Goal: Information Seeking & Learning: Understand process/instructions

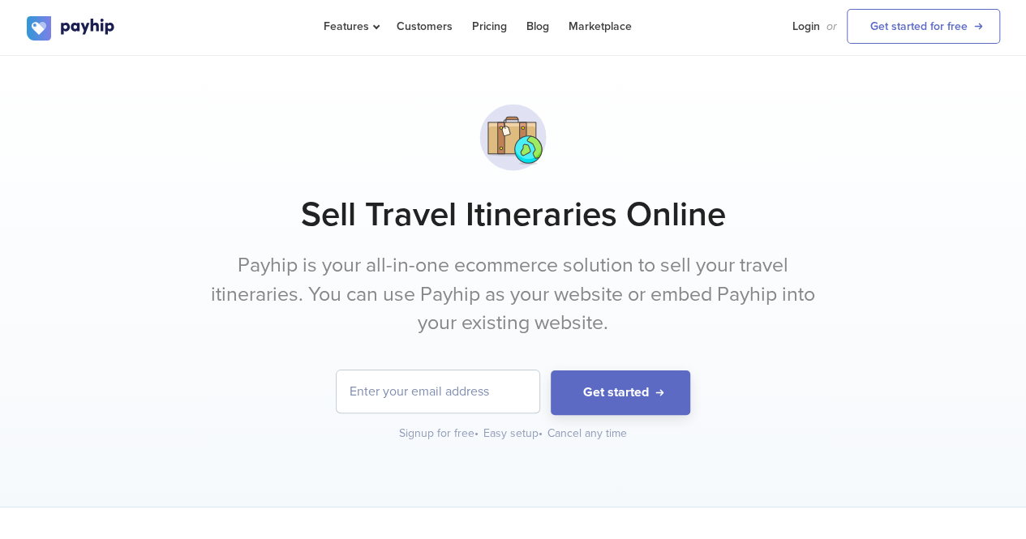
click at [264, 281] on p "Payhip is your all-in-one ecommerce solution to sell your travel itineraries. Y…" at bounding box center [513, 294] width 608 height 87
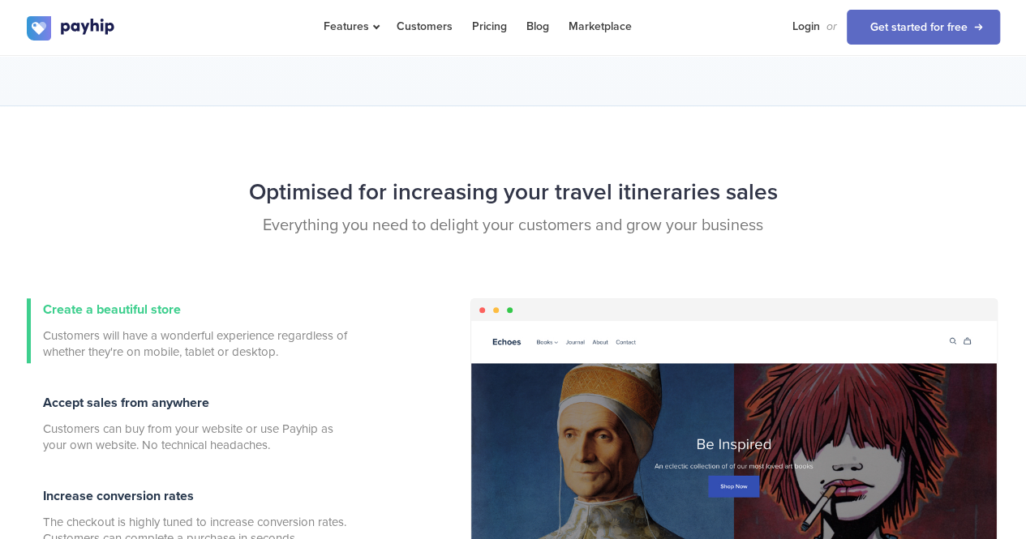
scroll to position [401, 0]
click at [287, 213] on p "Everything you need to delight your customers and grow your business" at bounding box center [513, 225] width 973 height 24
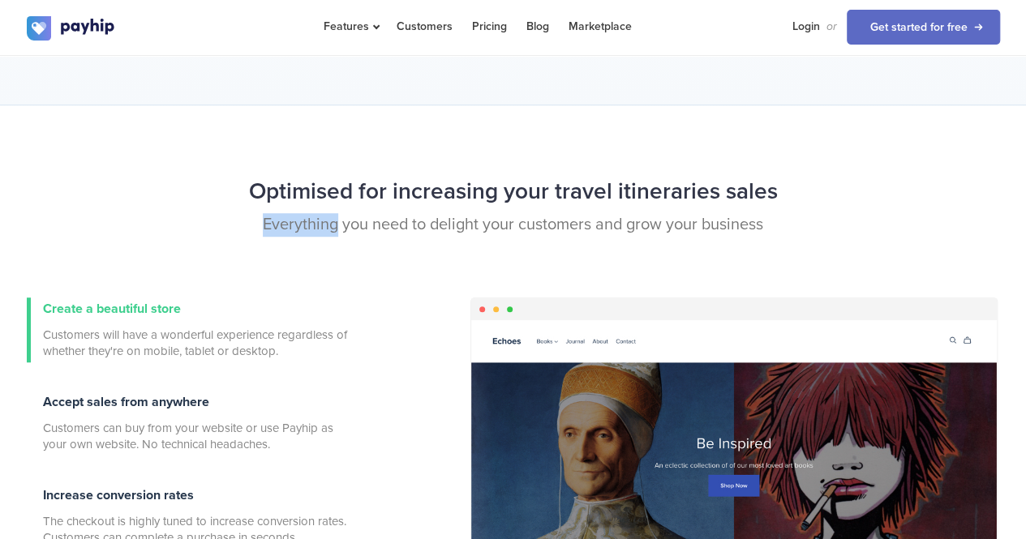
click at [287, 213] on p "Everything you need to delight your customers and grow your business" at bounding box center [513, 225] width 973 height 24
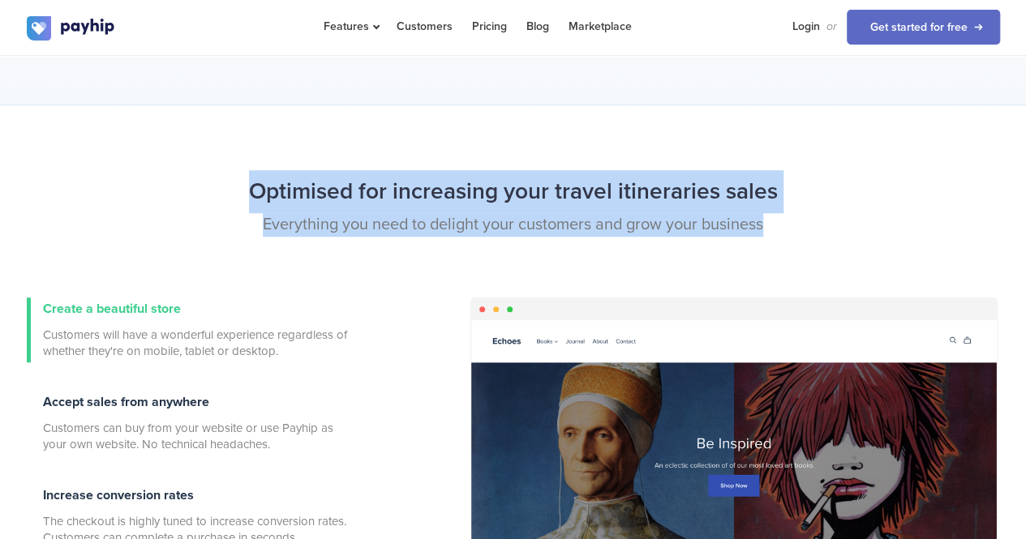
drag, startPoint x: 287, startPoint y: 213, endPoint x: 276, endPoint y: 184, distance: 31.3
click at [276, 184] on div "Optimised for increasing your travel itineraries sales Everything you need to d…" at bounding box center [513, 233] width 997 height 127
click at [276, 184] on h2 "Optimised for increasing your travel itineraries sales" at bounding box center [513, 191] width 973 height 43
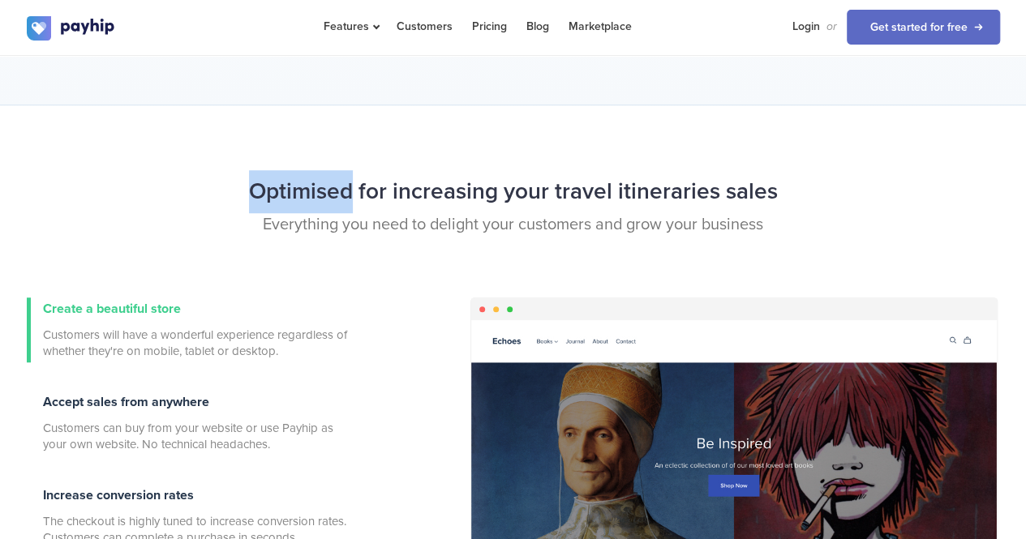
click at [276, 184] on h2 "Optimised for increasing your travel itineraries sales" at bounding box center [513, 191] width 973 height 43
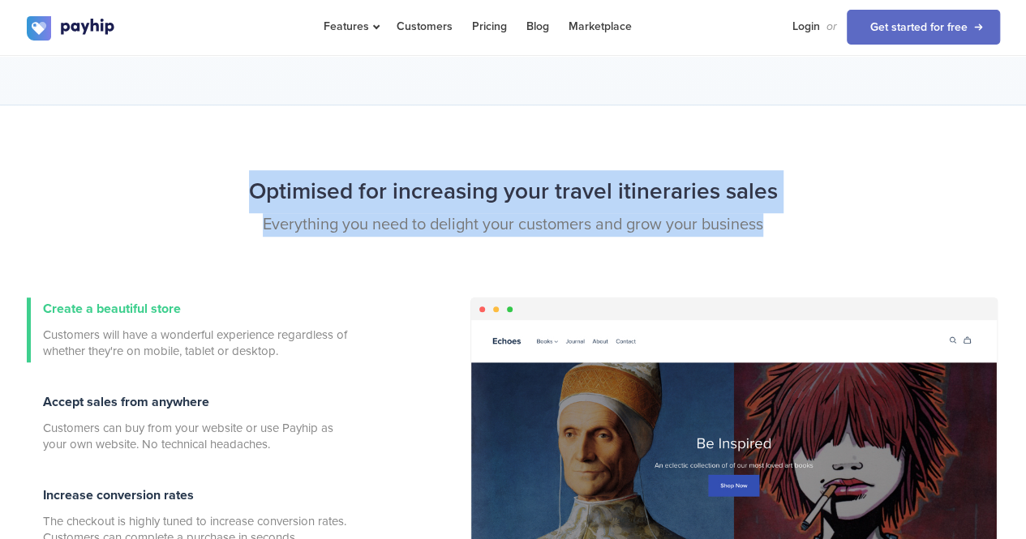
drag, startPoint x: 276, startPoint y: 184, endPoint x: 323, endPoint y: 219, distance: 58.5
click at [323, 219] on div "Optimised for increasing your travel itineraries sales Everything you need to d…" at bounding box center [513, 233] width 997 height 127
click at [323, 219] on p "Everything you need to delight your customers and grow your business" at bounding box center [513, 225] width 973 height 24
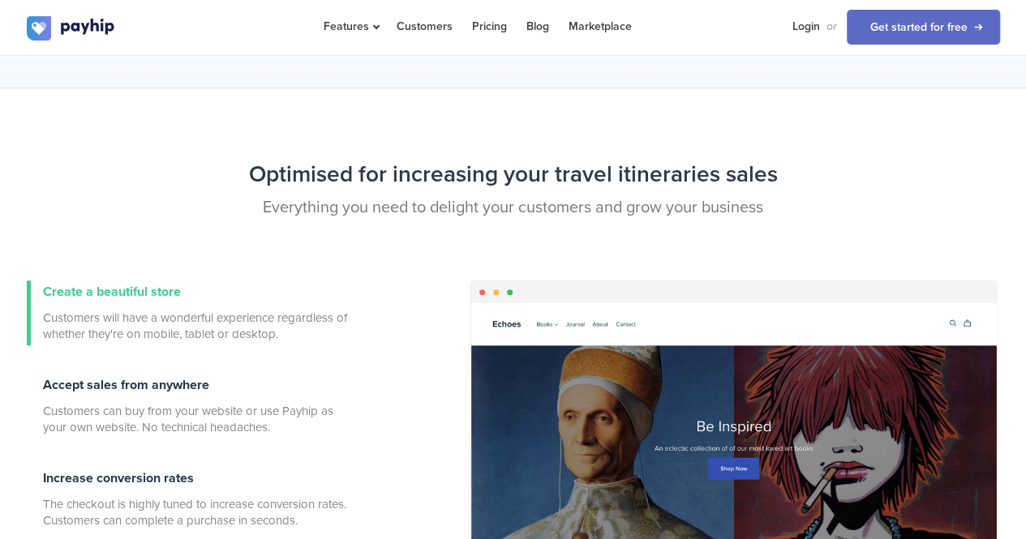
scroll to position [397, 0]
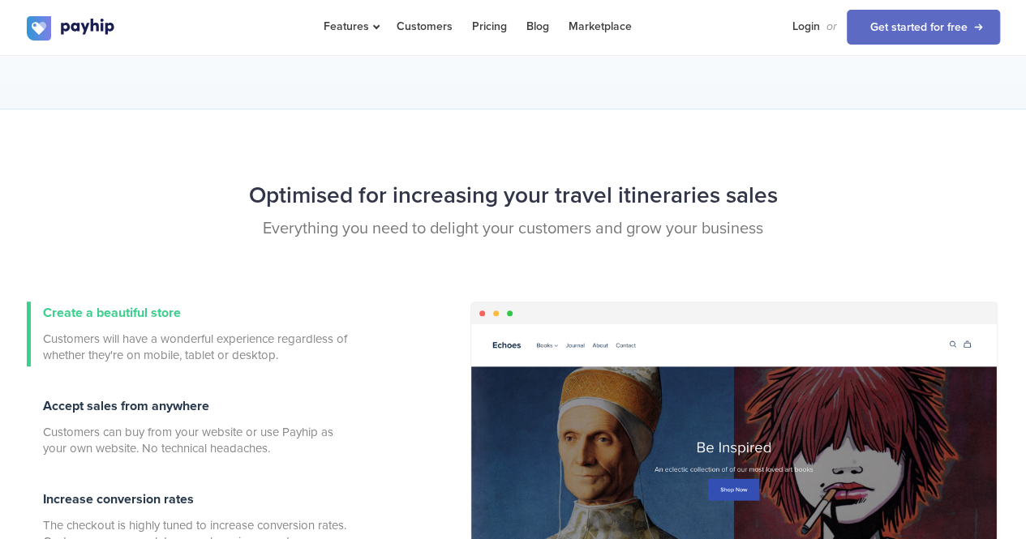
click at [392, 187] on h2 "Optimised for increasing your travel itineraries sales" at bounding box center [513, 195] width 973 height 43
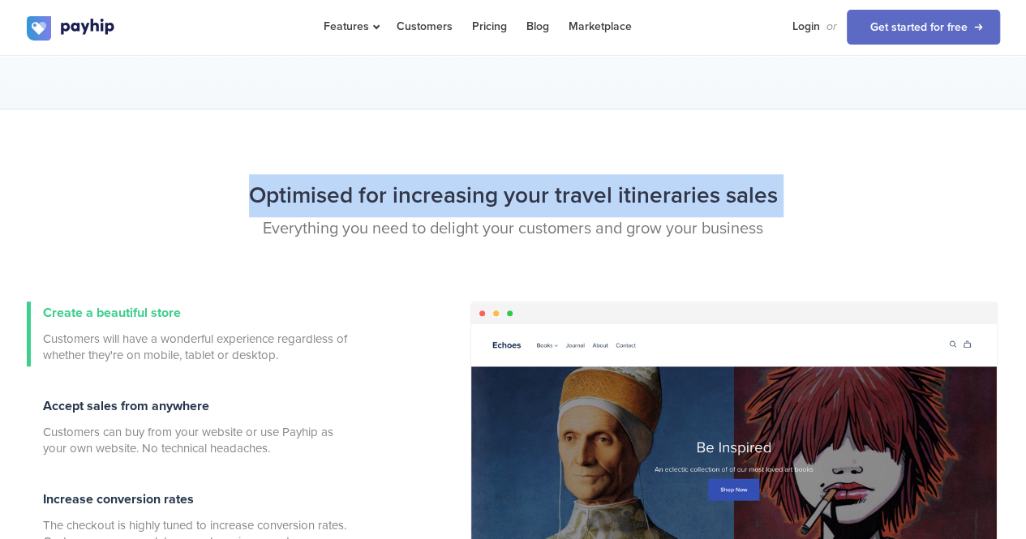
drag, startPoint x: 392, startPoint y: 187, endPoint x: 416, endPoint y: 215, distance: 37.4
click at [416, 215] on h2 "Optimised for increasing your travel itineraries sales" at bounding box center [513, 195] width 973 height 43
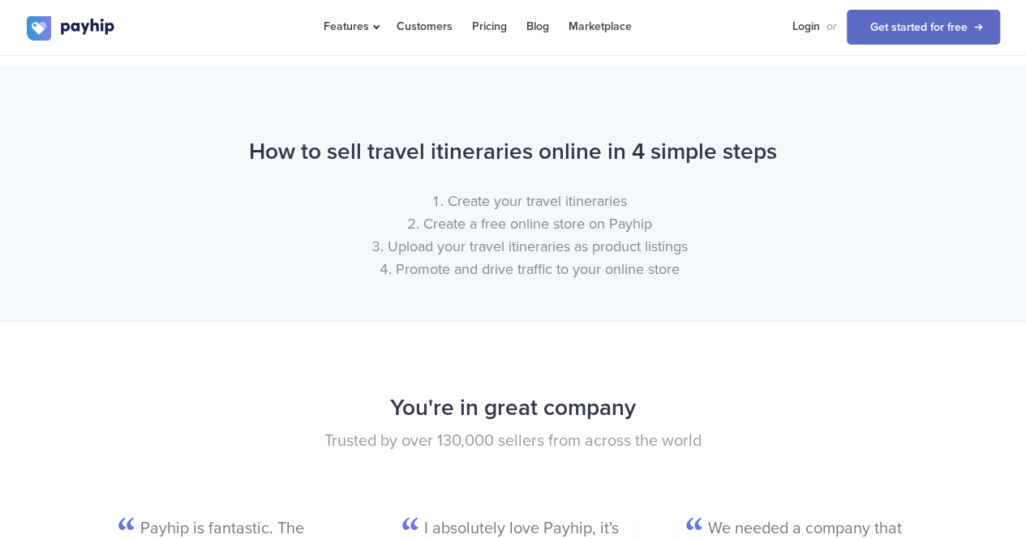
scroll to position [1903, 0]
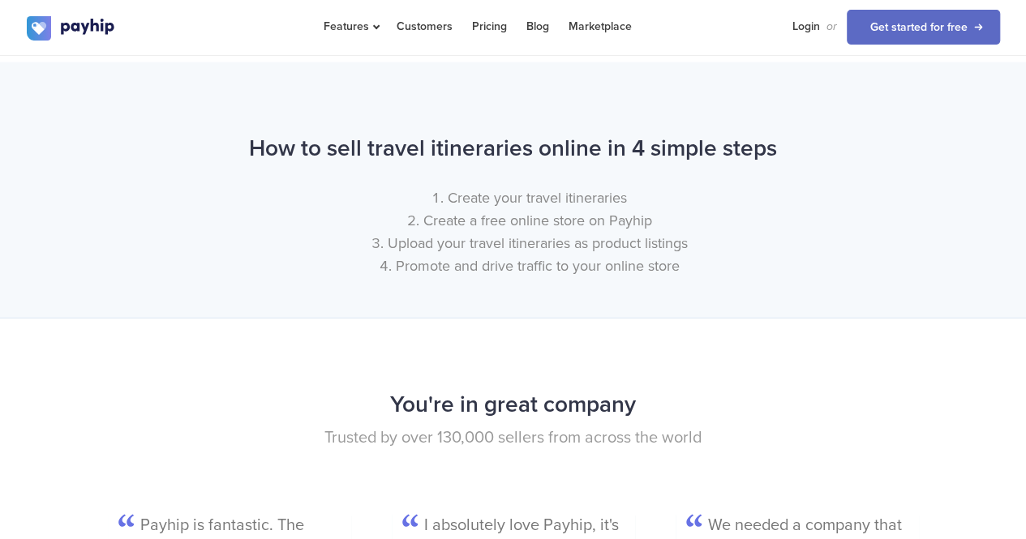
click at [315, 152] on h2 "How to sell travel itineraries online in 4 simple steps" at bounding box center [513, 148] width 973 height 43
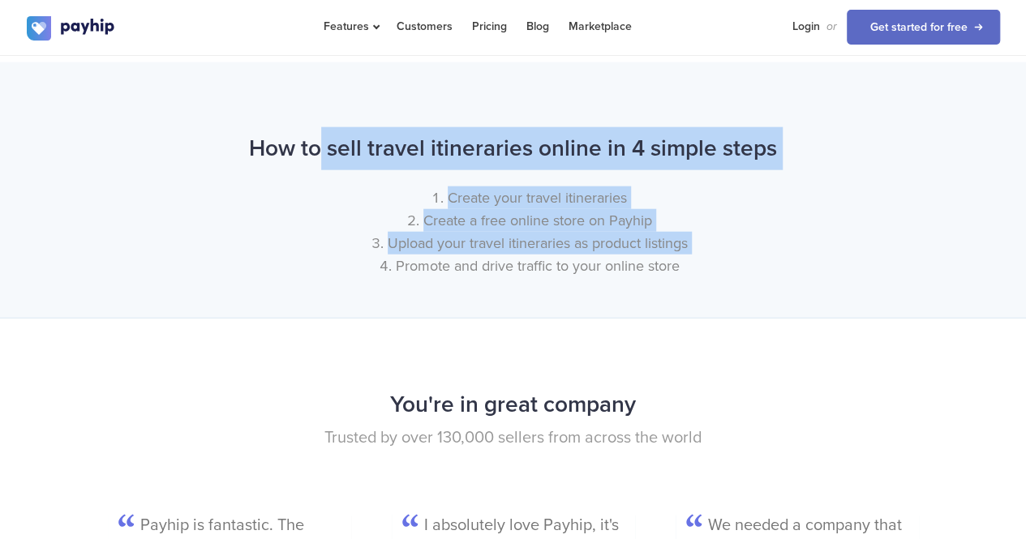
drag, startPoint x: 315, startPoint y: 152, endPoint x: 384, endPoint y: 274, distance: 140.9
click at [384, 274] on div "How to sell travel itineraries online in 4 simple steps Create your travel itin…" at bounding box center [513, 206] width 997 height 158
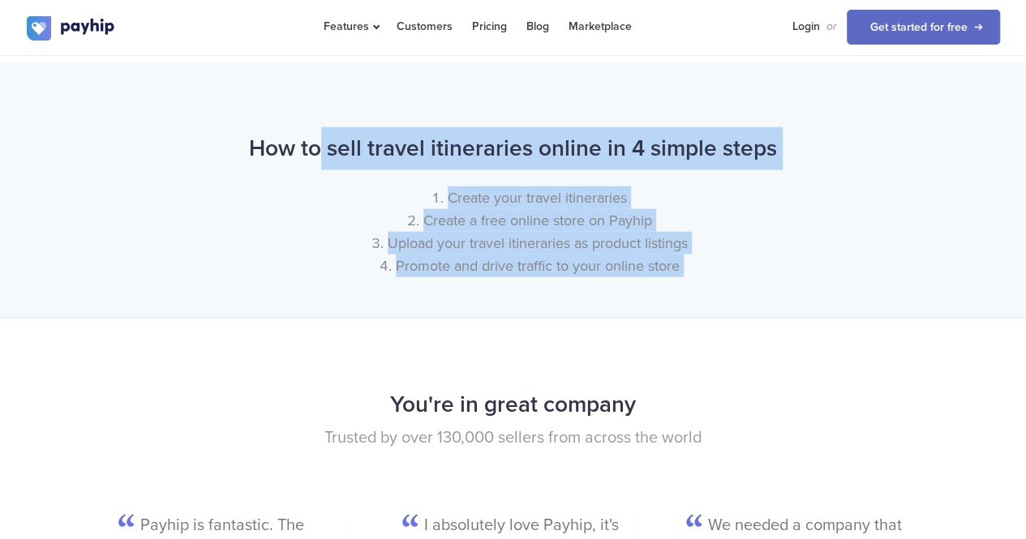
click at [384, 274] on li "Promote and drive traffic to your online store" at bounding box center [529, 266] width 941 height 23
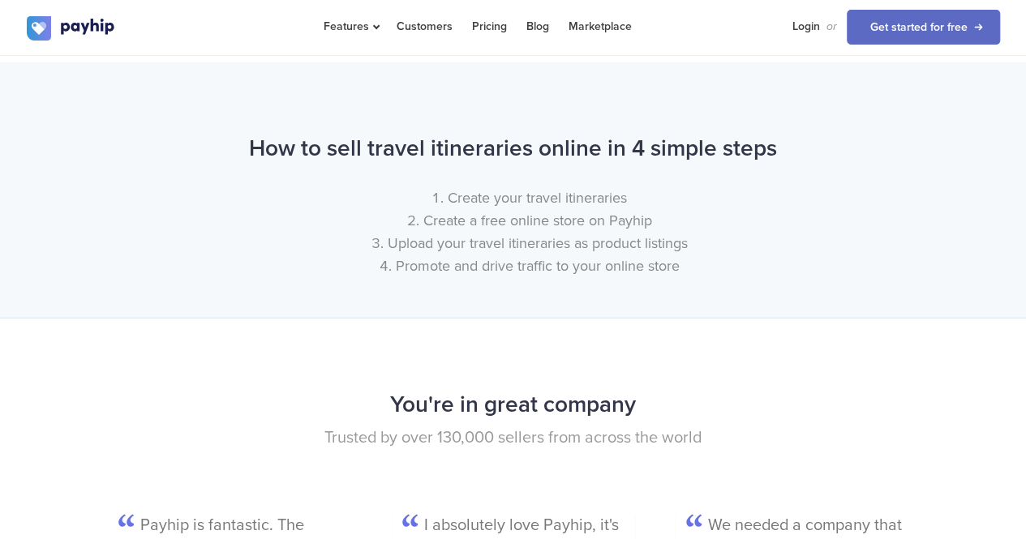
click at [440, 213] on li "Create a free online store on Payhip" at bounding box center [529, 220] width 941 height 23
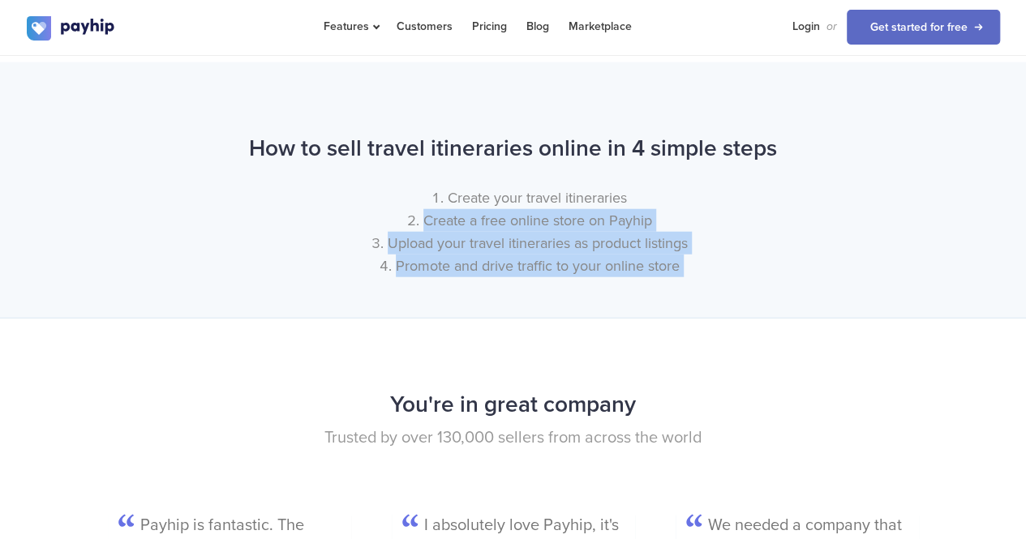
drag, startPoint x: 440, startPoint y: 213, endPoint x: 475, endPoint y: 268, distance: 65.7
click at [475, 268] on ol "Create your travel itineraries Create a free online store on Payhip Upload your…" at bounding box center [513, 232] width 973 height 91
click at [475, 268] on li "Promote and drive traffic to your online store" at bounding box center [529, 266] width 941 height 23
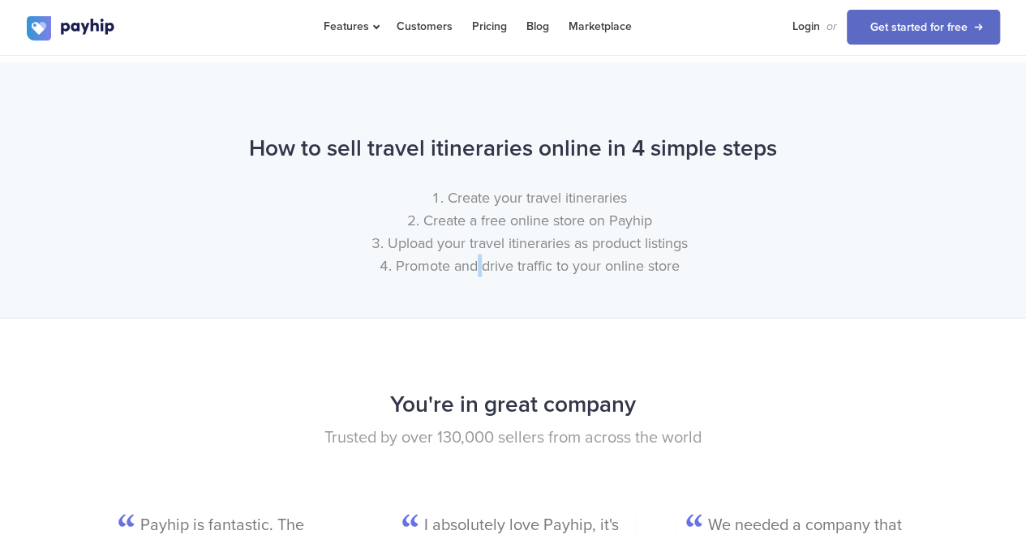
click at [475, 268] on li "Promote and drive traffic to your online store" at bounding box center [529, 266] width 941 height 23
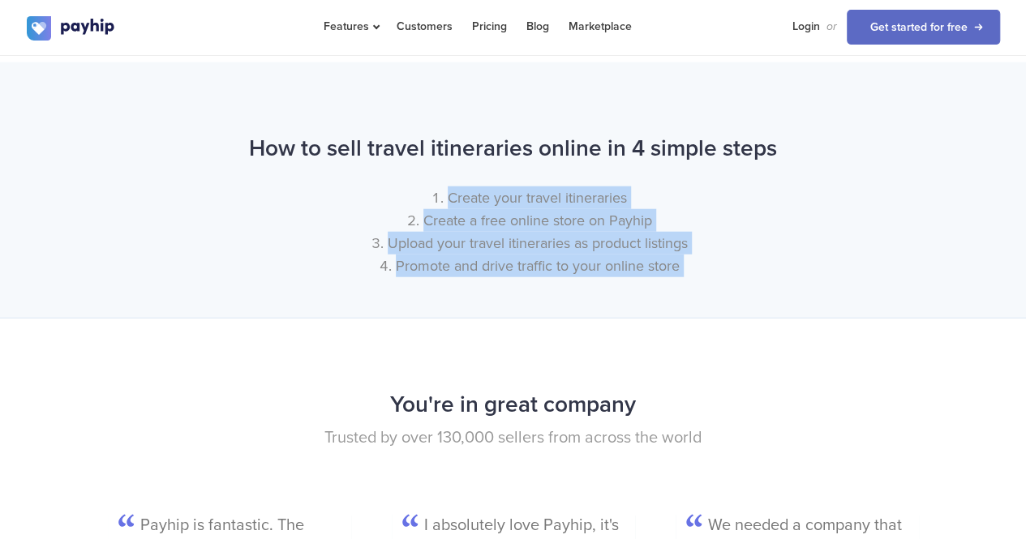
drag, startPoint x: 475, startPoint y: 268, endPoint x: 435, endPoint y: 167, distance: 109.2
click at [435, 167] on div "How to sell travel itineraries online in 4 simple steps Create your travel itin…" at bounding box center [513, 206] width 997 height 158
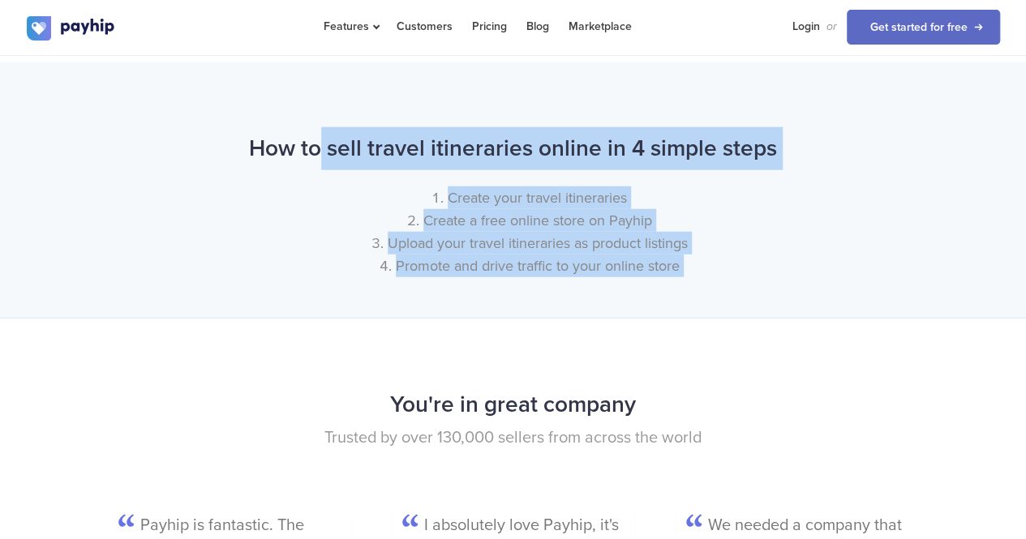
click at [467, 249] on li "Upload your travel itineraries as product listings" at bounding box center [529, 243] width 941 height 23
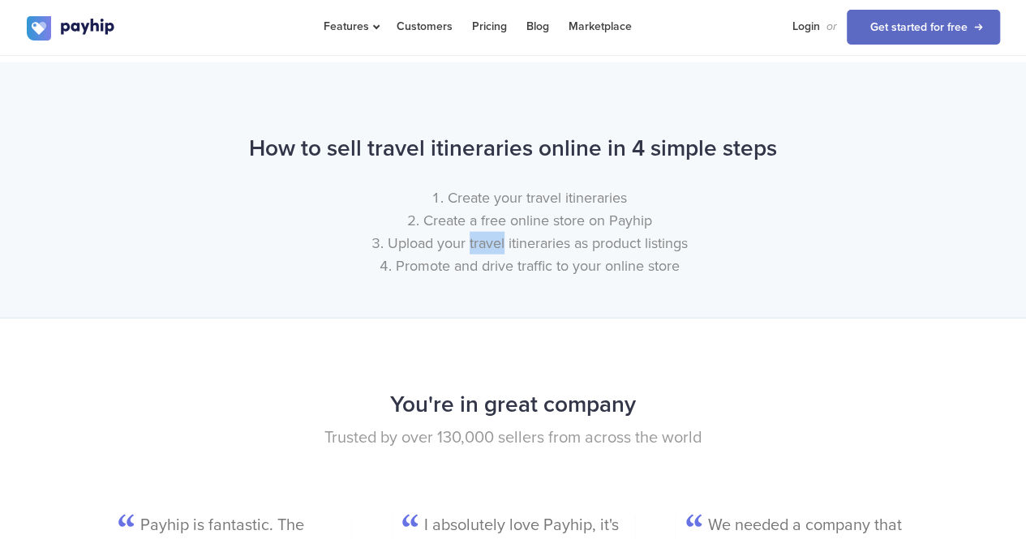
click at [467, 249] on li "Upload your travel itineraries as product listings" at bounding box center [529, 243] width 941 height 23
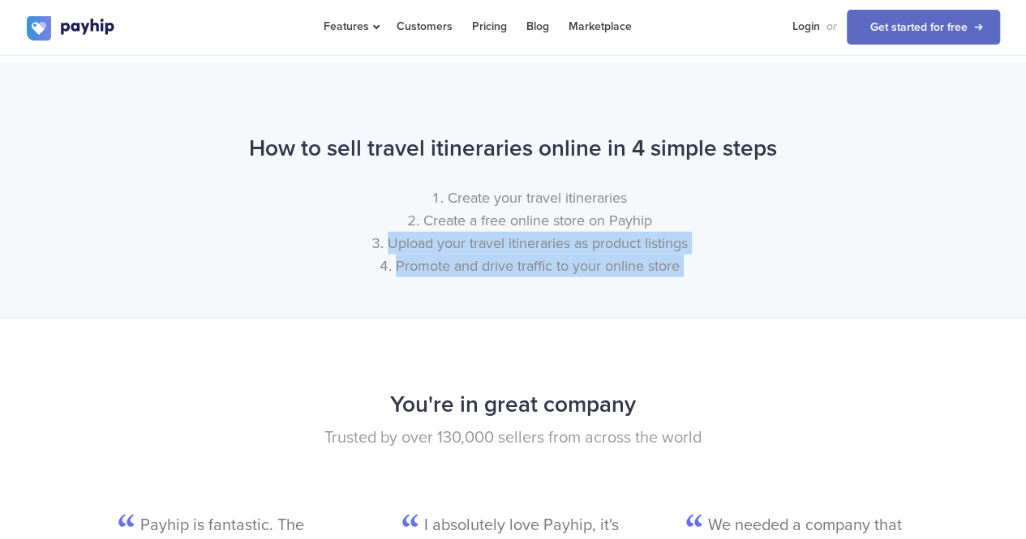
drag, startPoint x: 467, startPoint y: 249, endPoint x: 482, endPoint y: 296, distance: 49.5
click at [482, 296] on div "How to sell travel itineraries online in 4 simple steps Create your travel itin…" at bounding box center [513, 189] width 1026 height 255
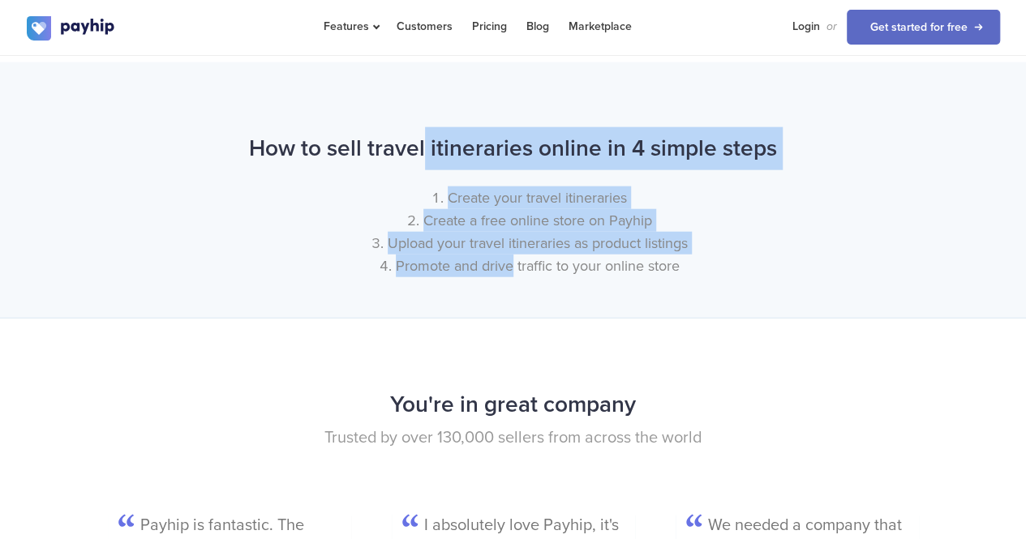
drag, startPoint x: 482, startPoint y: 296, endPoint x: 386, endPoint y: 133, distance: 189.4
click at [386, 133] on div "How to sell travel itineraries online in 4 simple steps Create your travel itin…" at bounding box center [513, 189] width 1026 height 255
click at [386, 133] on h2 "How to sell travel itineraries online in 4 simple steps" at bounding box center [513, 148] width 973 height 43
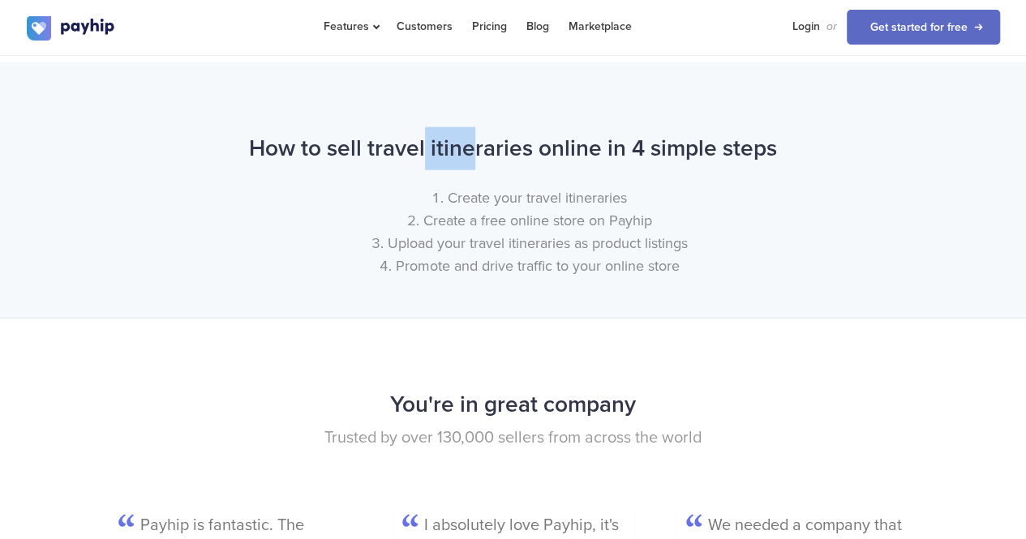
click at [386, 133] on h2 "How to sell travel itineraries online in 4 simple steps" at bounding box center [513, 148] width 973 height 43
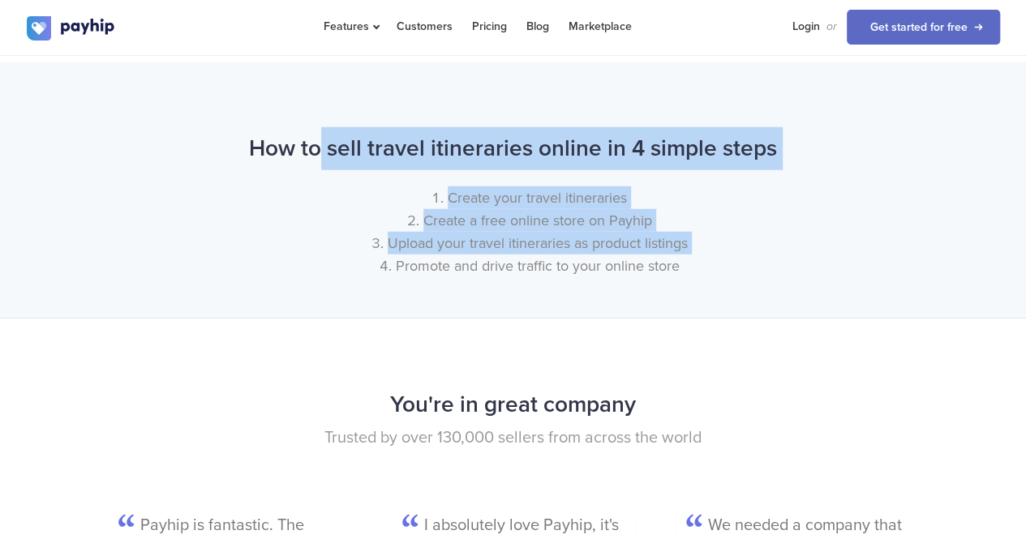
drag, startPoint x: 386, startPoint y: 133, endPoint x: 550, endPoint y: 244, distance: 197.9
click at [550, 244] on div "How to sell travel itineraries online in 4 simple steps Create your travel itin…" at bounding box center [513, 206] width 997 height 158
click at [550, 244] on li "Upload your travel itineraries as product listings" at bounding box center [529, 243] width 941 height 23
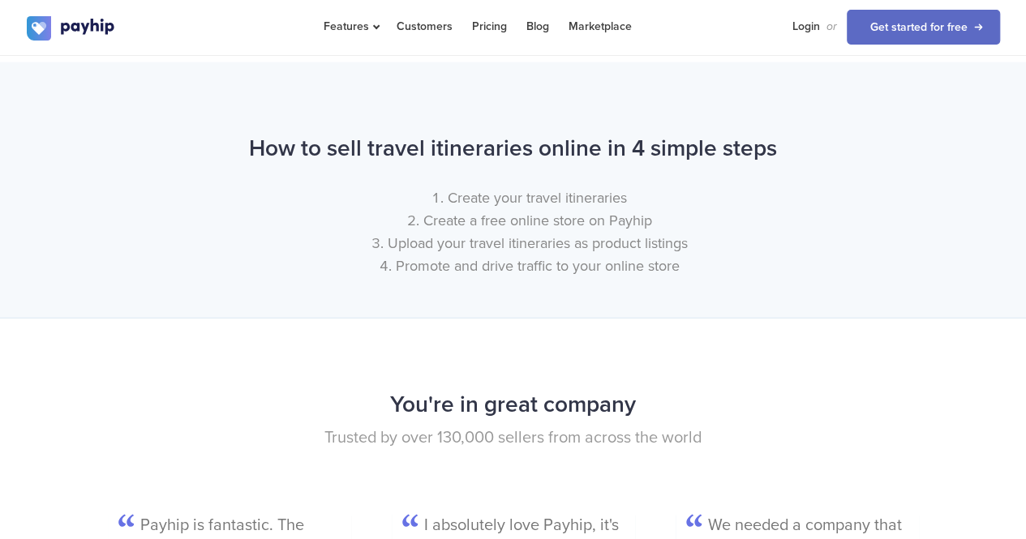
click at [558, 260] on li "Promote and drive traffic to your online store" at bounding box center [529, 266] width 941 height 23
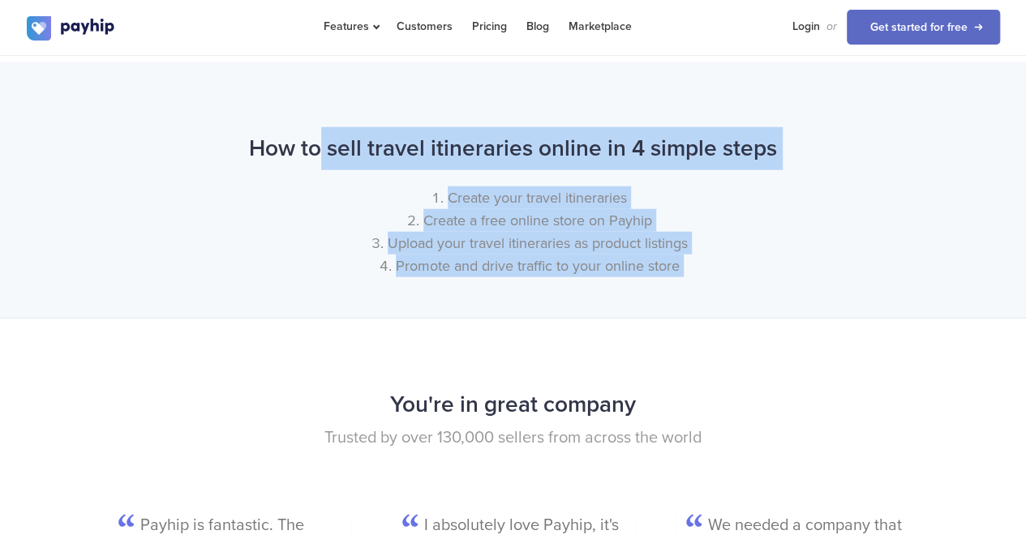
drag, startPoint x: 558, startPoint y: 260, endPoint x: 451, endPoint y: 105, distance: 188.3
click at [451, 105] on div "How to sell travel itineraries online in 4 simple steps Create your travel itin…" at bounding box center [513, 189] width 1026 height 255
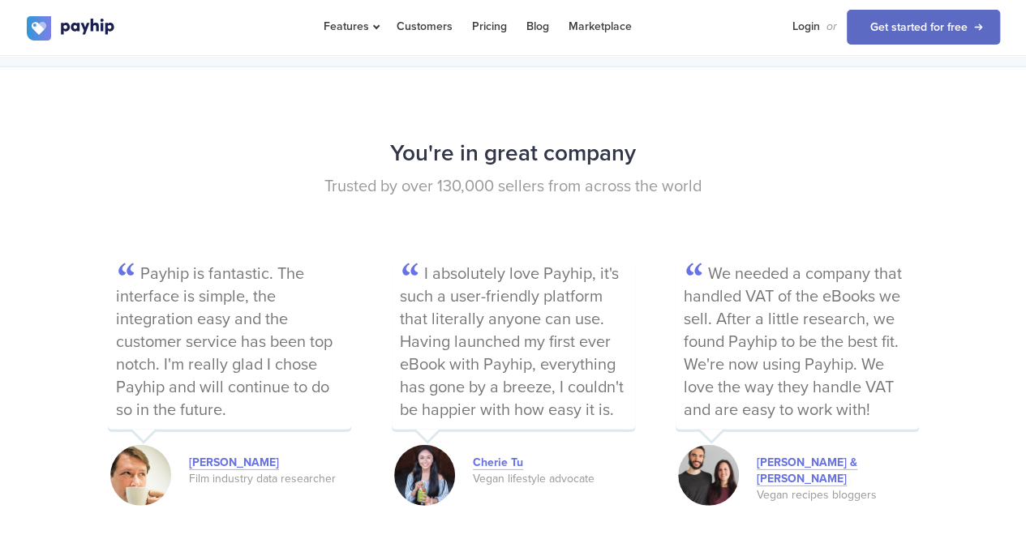
scroll to position [2153, 0]
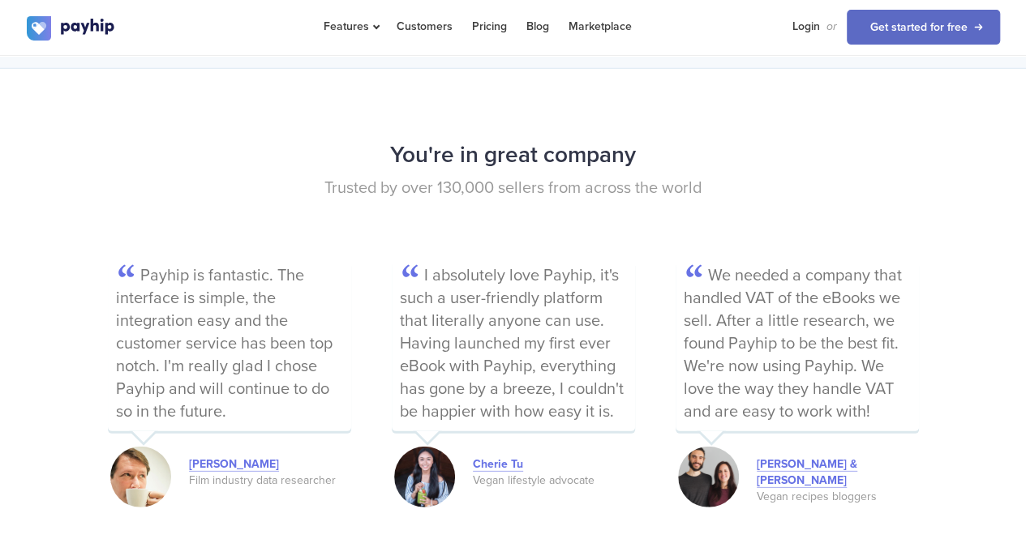
click at [414, 145] on h2 "You're in great company" at bounding box center [513, 155] width 973 height 43
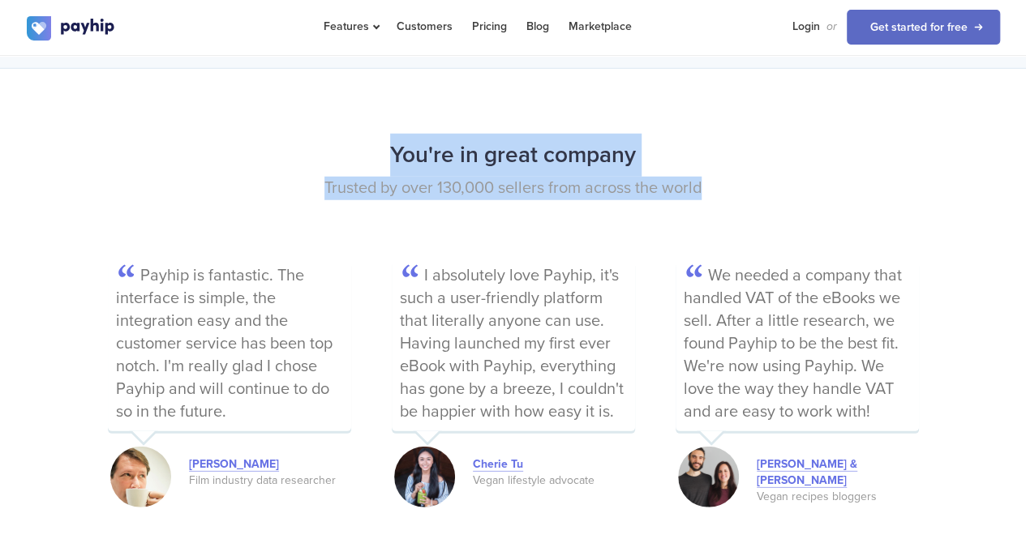
drag, startPoint x: 414, startPoint y: 145, endPoint x: 513, endPoint y: 230, distance: 130.5
click at [513, 230] on div "You're in great company Trusted by over 130,000 sellers from across the world" at bounding box center [513, 197] width 997 height 127
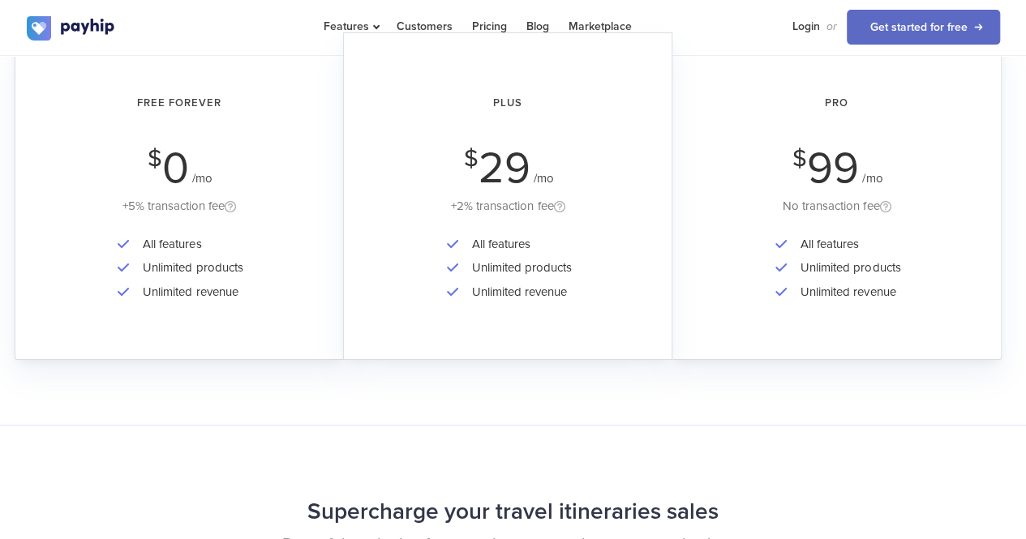
scroll to position [2888, 0]
click at [199, 193] on div "Free Forever $ 0 /mo +5% transaction fee" at bounding box center [179, 150] width 283 height 135
click at [271, 234] on div "All features Unlimited products Unlimited revenue" at bounding box center [179, 281] width 283 height 94
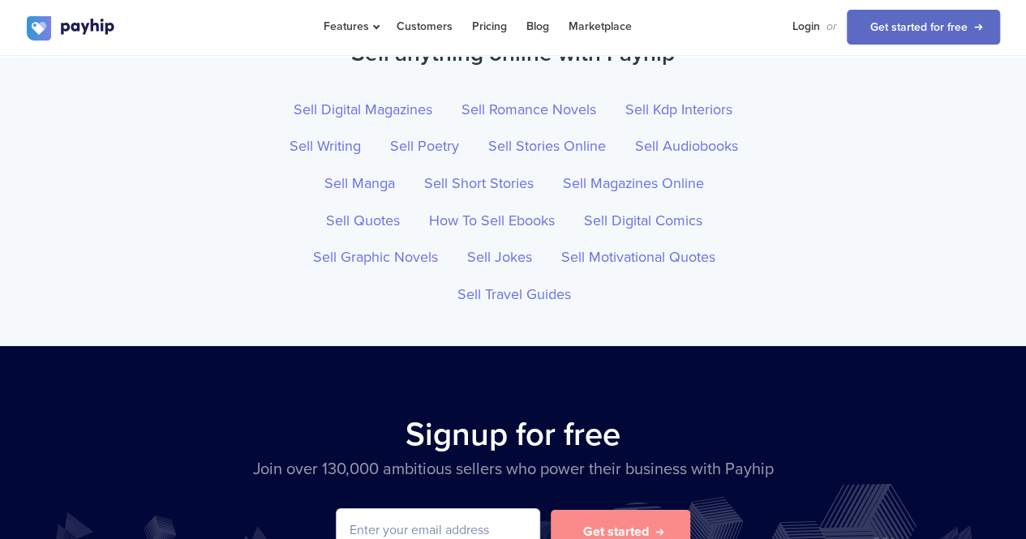
scroll to position [5764, 0]
